Goal: Task Accomplishment & Management: Use online tool/utility

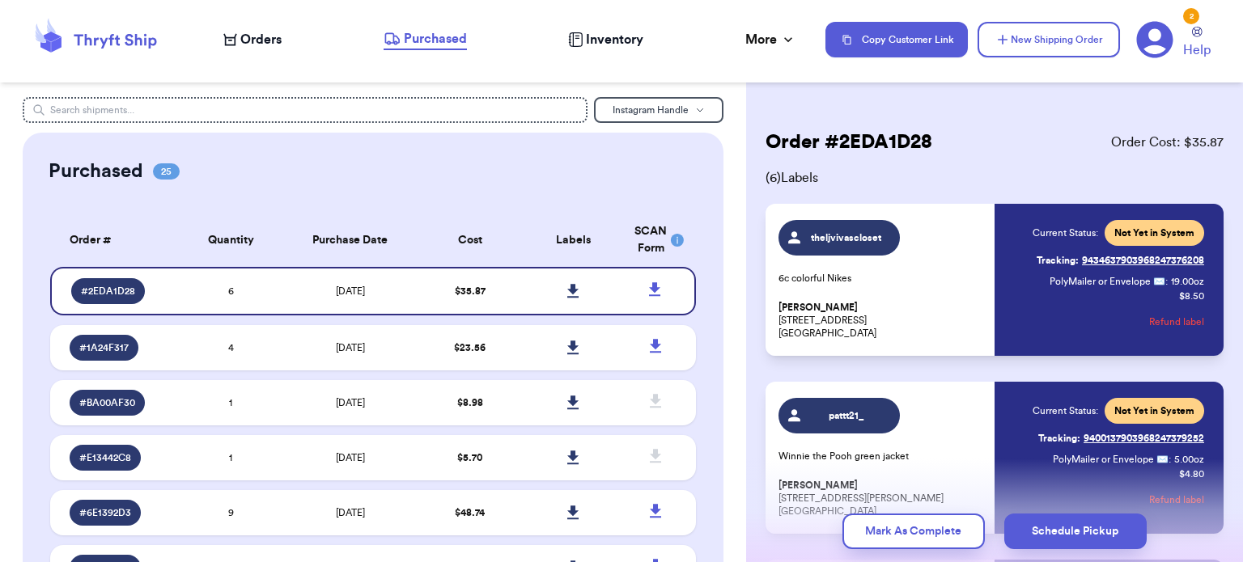
click at [405, 41] on span "Purchased" at bounding box center [435, 38] width 63 height 19
click at [120, 41] on icon at bounding box center [95, 40] width 129 height 44
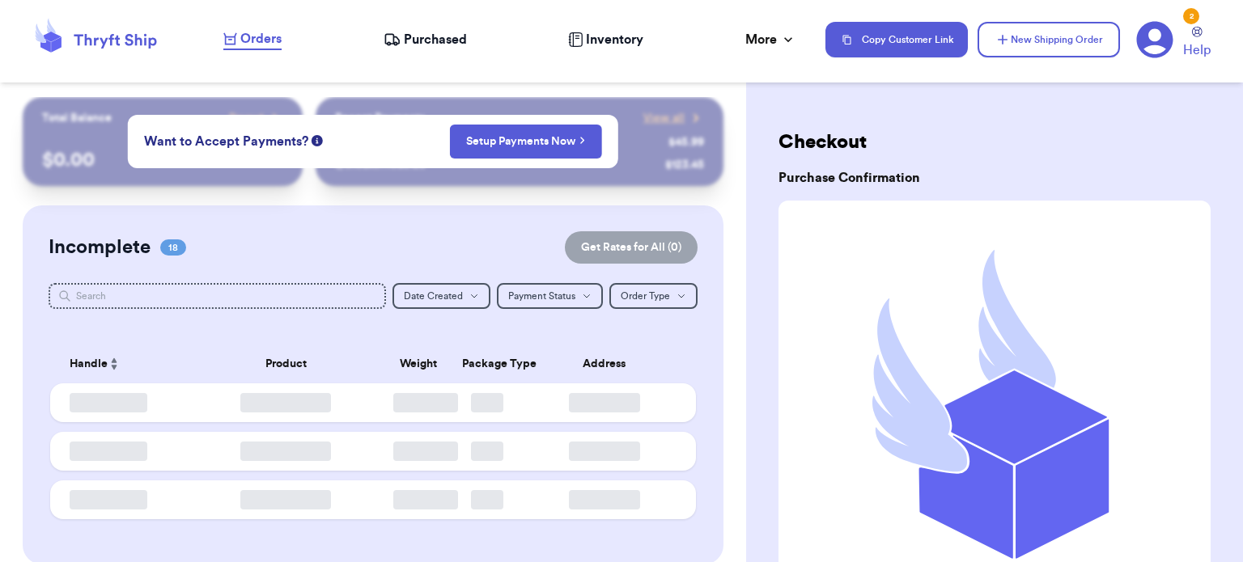
checkbox input "true"
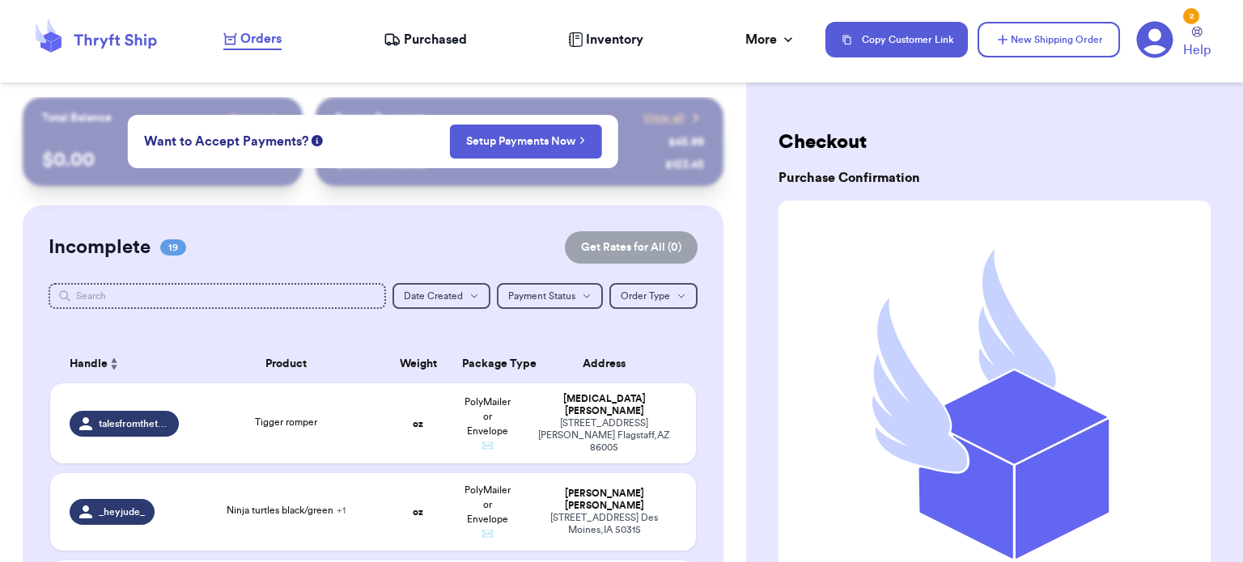
click at [424, 40] on span "Purchased" at bounding box center [435, 39] width 63 height 19
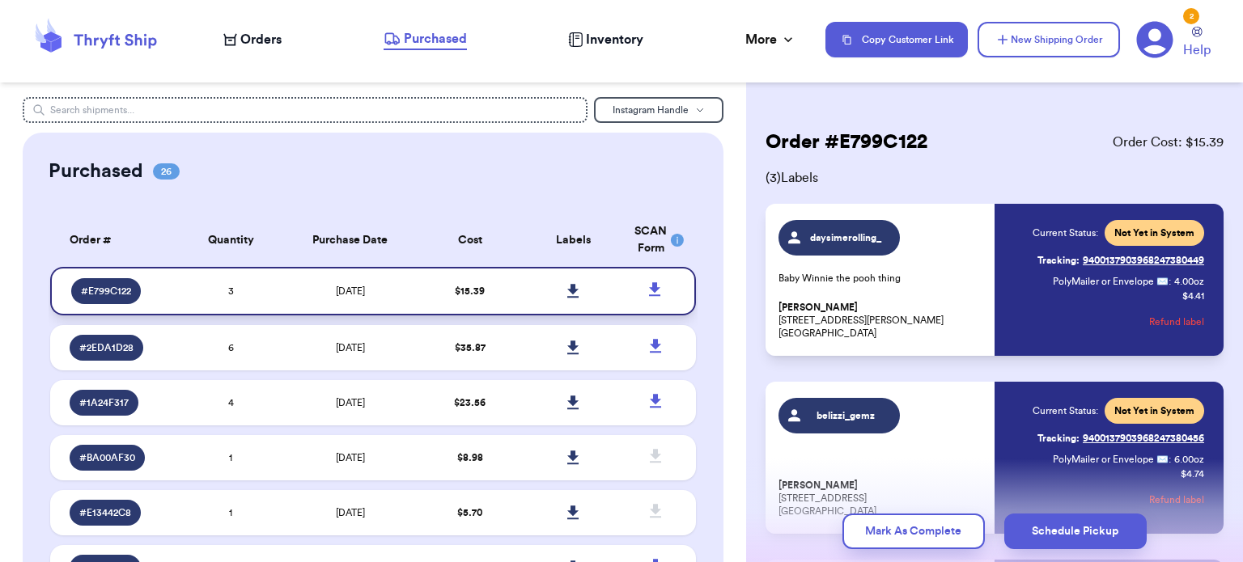
click at [567, 290] on icon at bounding box center [572, 291] width 11 height 14
click at [109, 41] on icon at bounding box center [95, 40] width 129 height 44
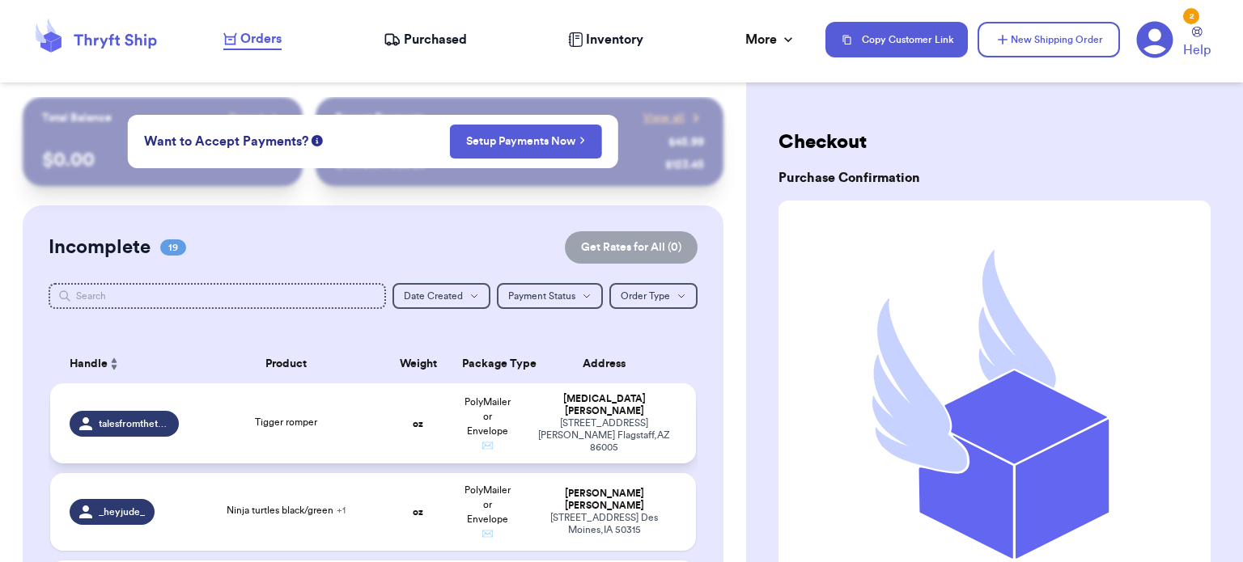
click at [272, 432] on td "Tigger romper" at bounding box center [286, 424] width 194 height 80
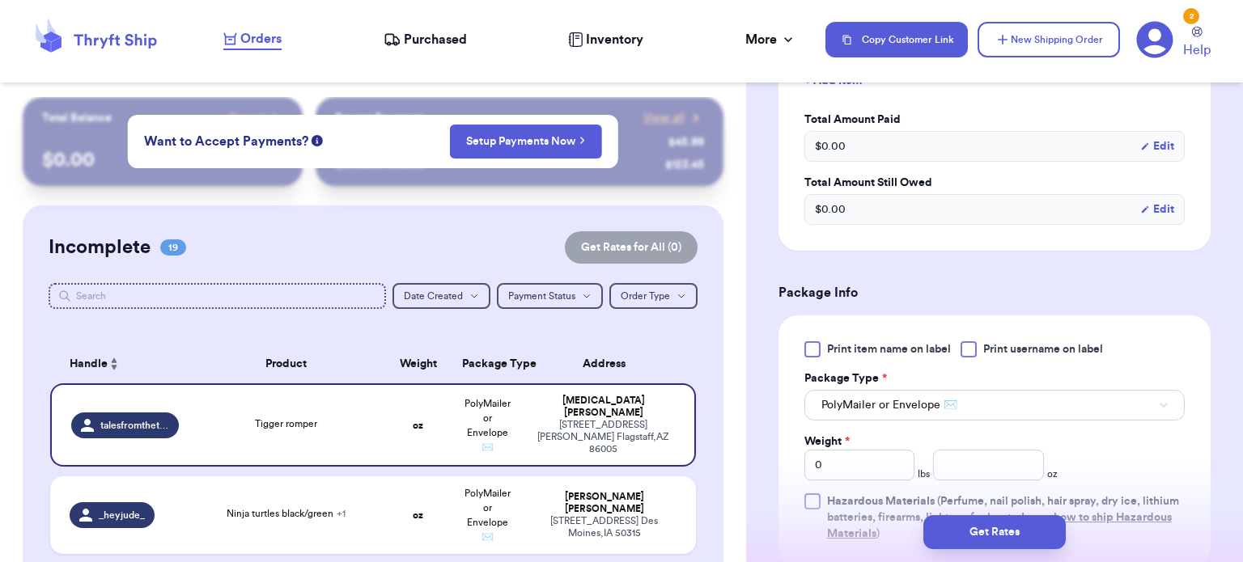
scroll to position [495, 0]
click at [952, 467] on input "number" at bounding box center [988, 465] width 111 height 31
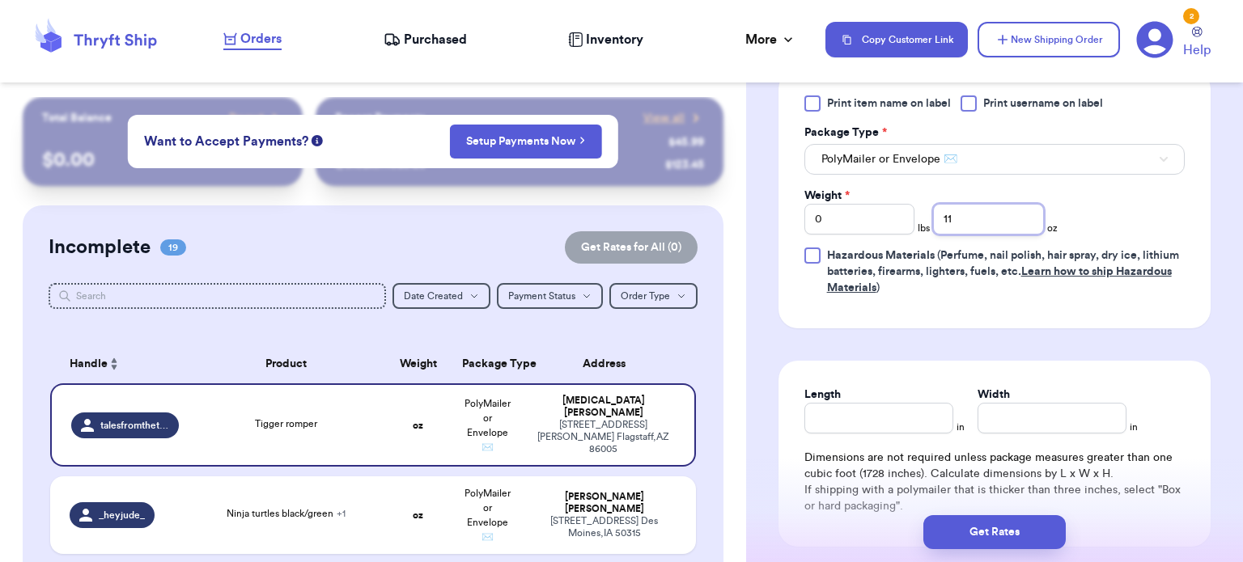
type input "11"
click at [894, 415] on div "Length" at bounding box center [878, 410] width 149 height 47
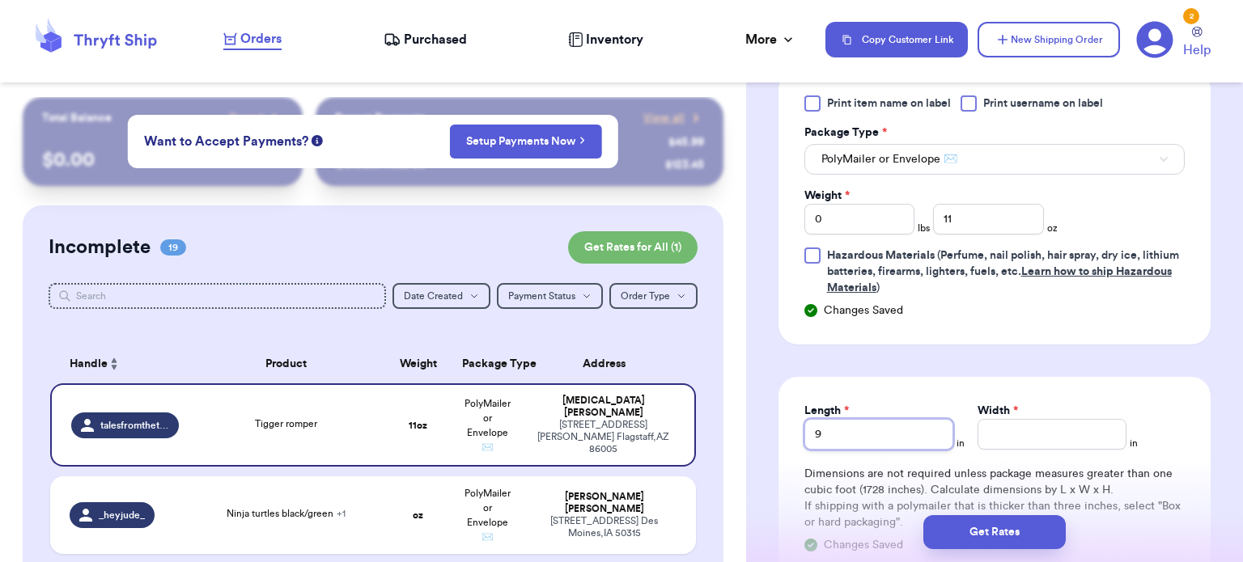
type input "9"
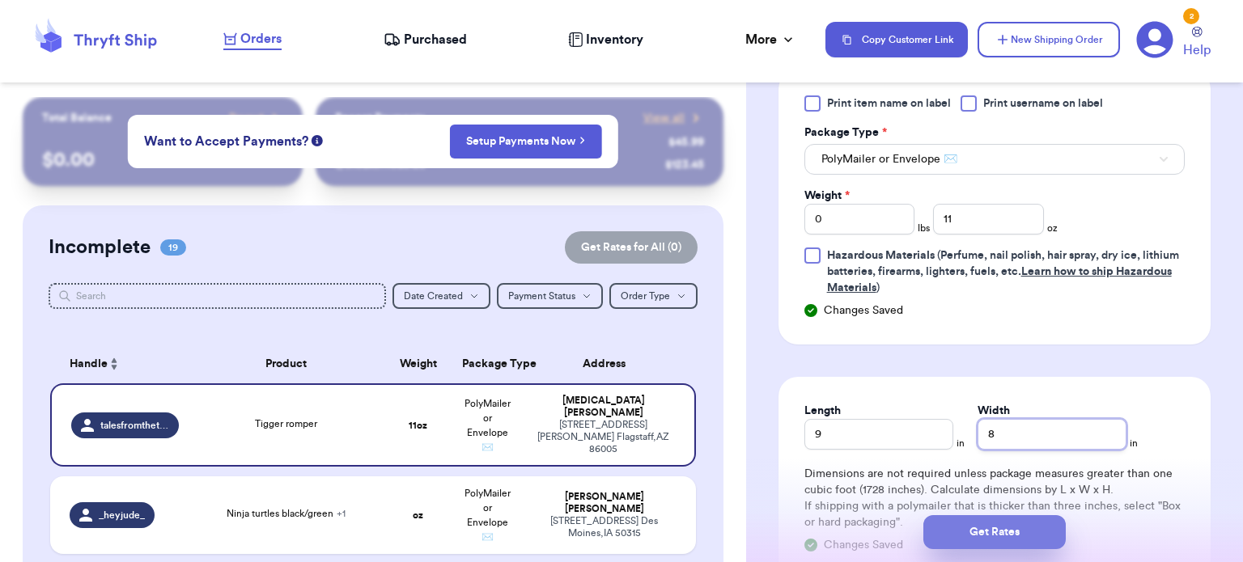
type input "8"
click at [975, 543] on button "Get Rates" at bounding box center [994, 532] width 142 height 34
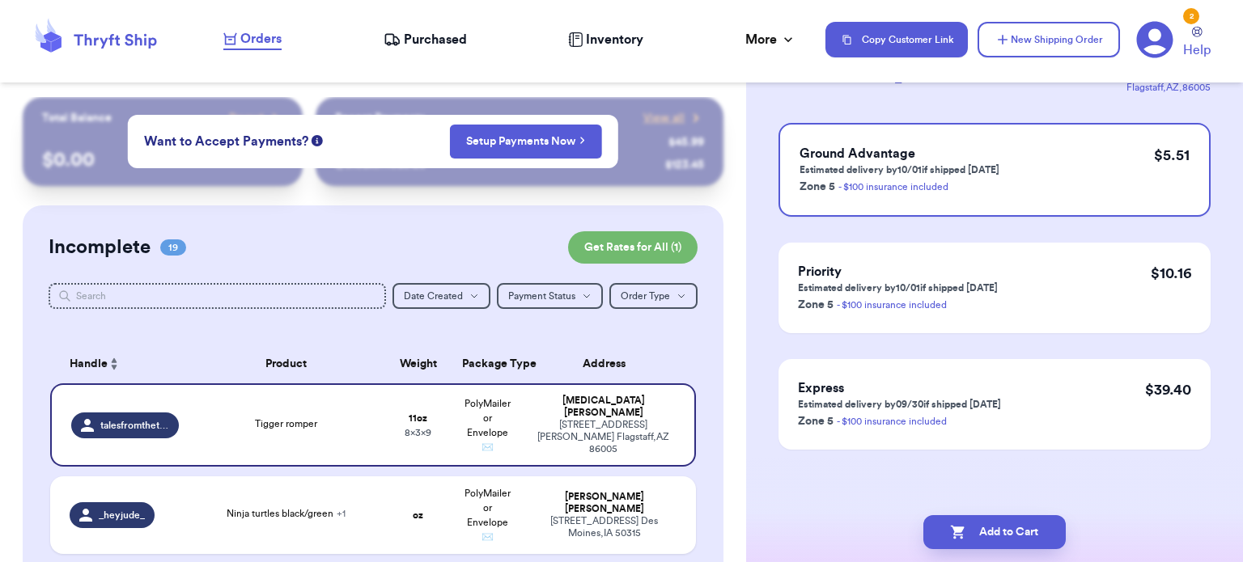
scroll to position [136, 0]
click at [961, 537] on icon "button" at bounding box center [958, 533] width 14 height 14
checkbox input "true"
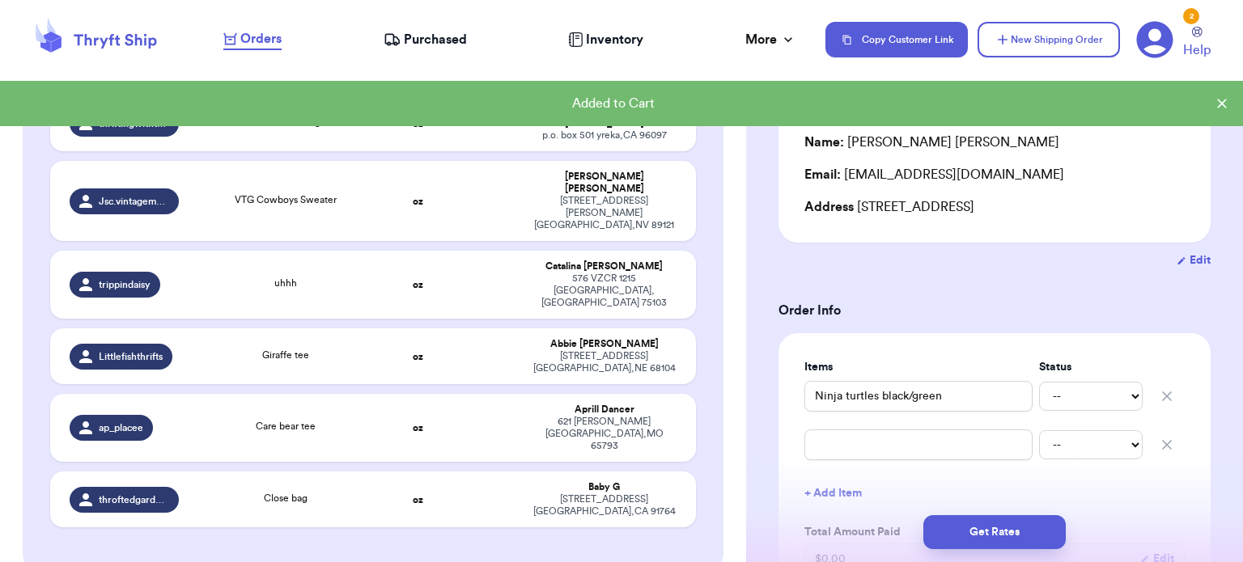
scroll to position [1526, 0]
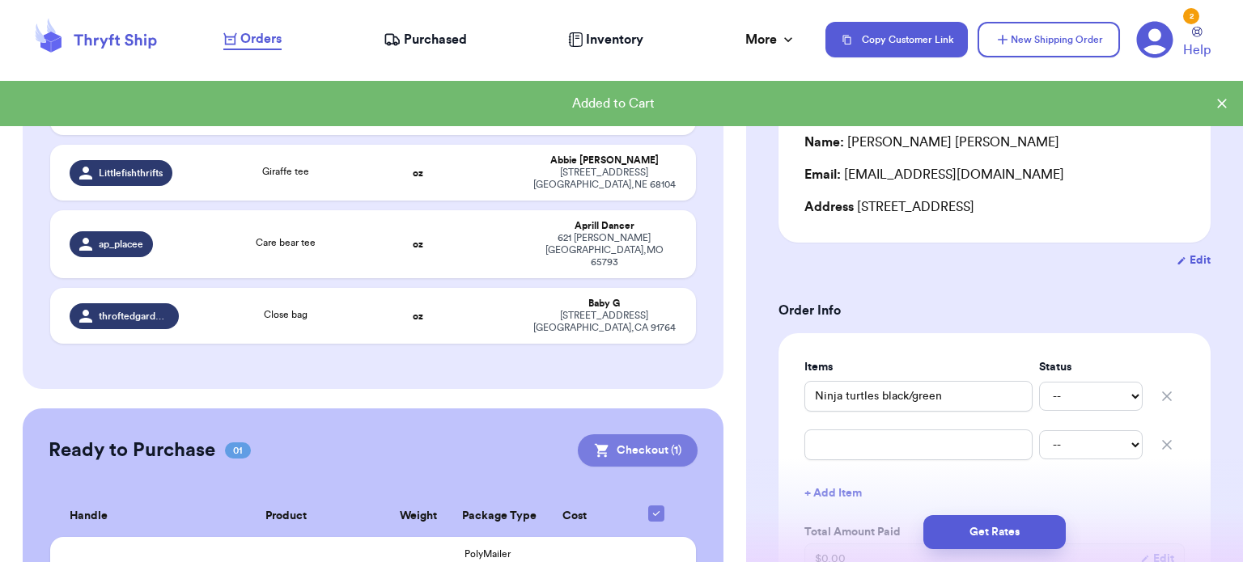
click at [595, 444] on icon at bounding box center [602, 451] width 14 height 14
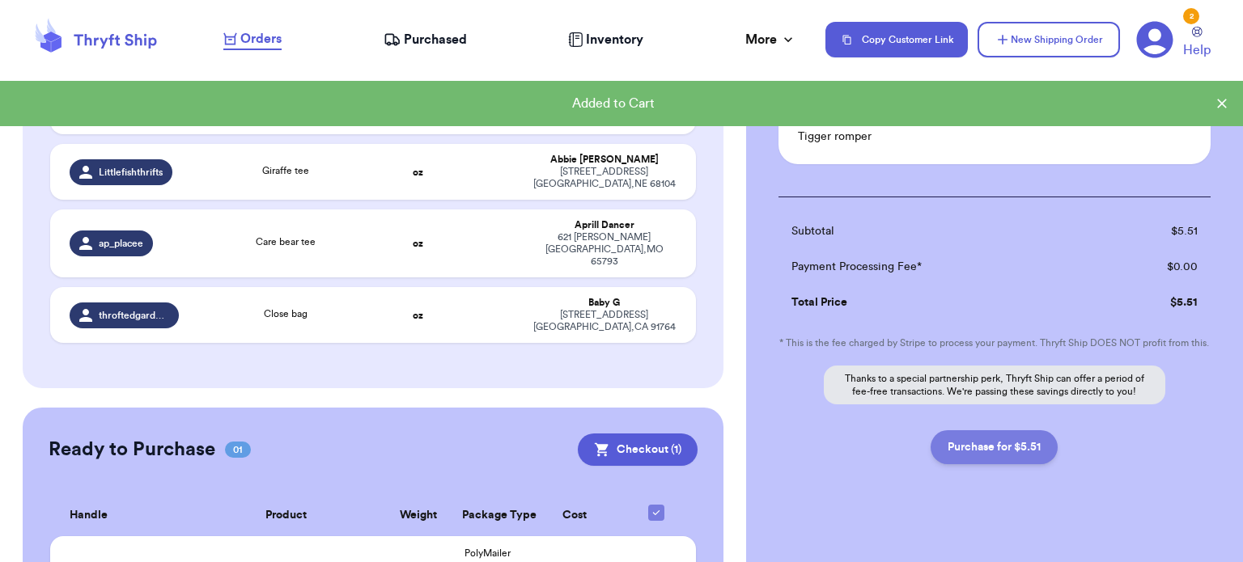
click at [967, 464] on button "Purchase for $5.51" at bounding box center [994, 447] width 127 height 34
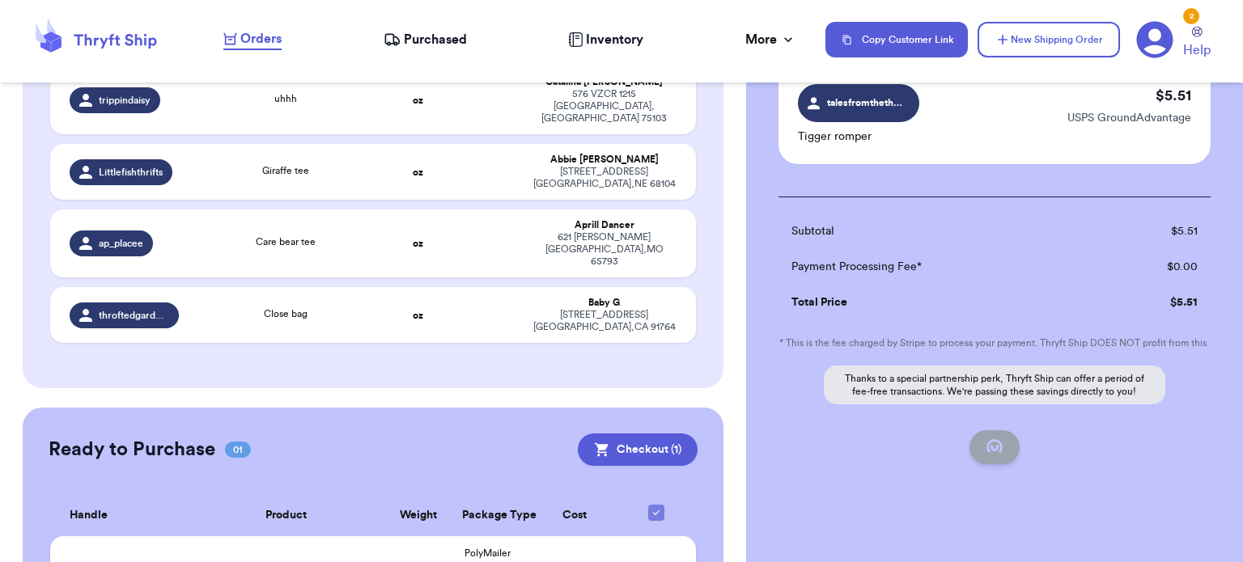
checkbox input "false"
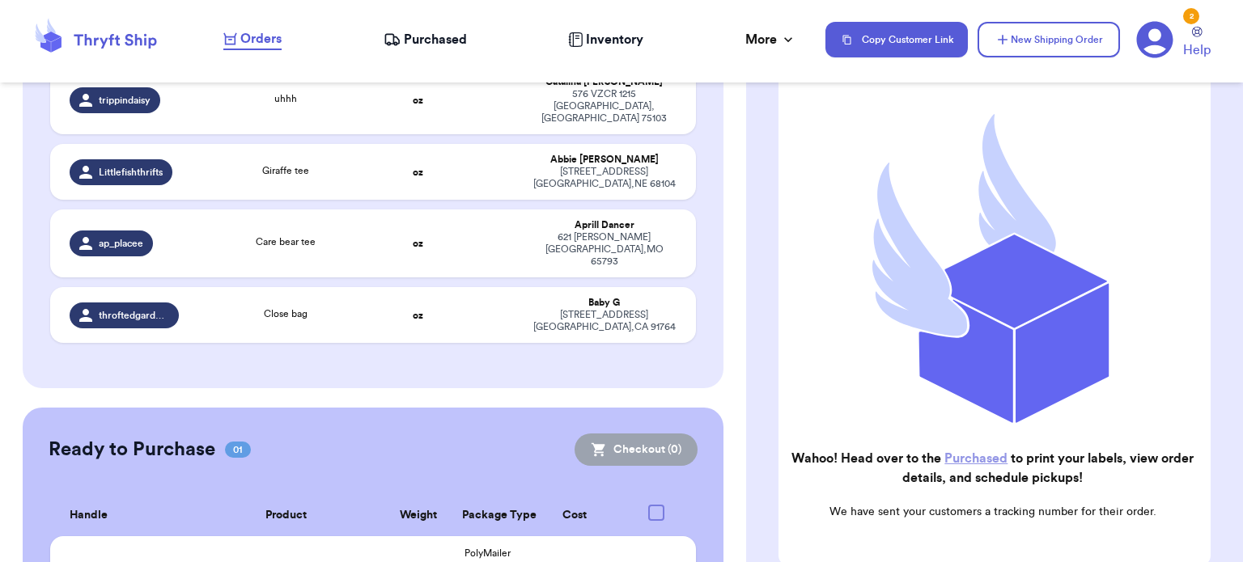
checkbox input "true"
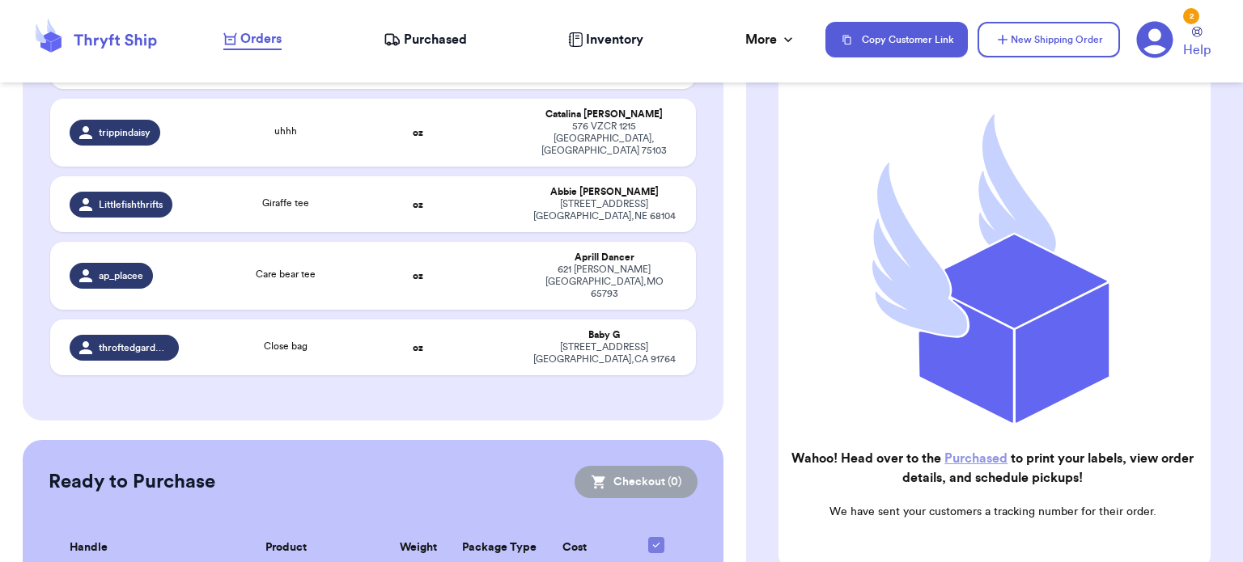
click at [984, 452] on link "Purchased" at bounding box center [975, 458] width 63 height 13
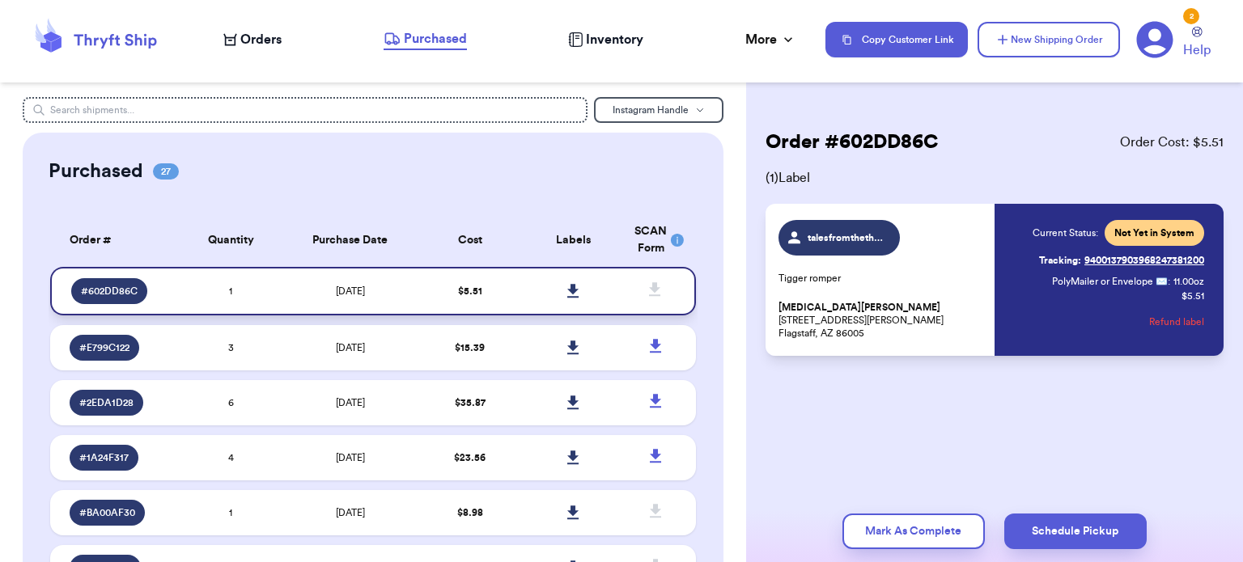
click at [567, 291] on icon at bounding box center [572, 291] width 11 height 14
